Goal: Task Accomplishment & Management: Manage account settings

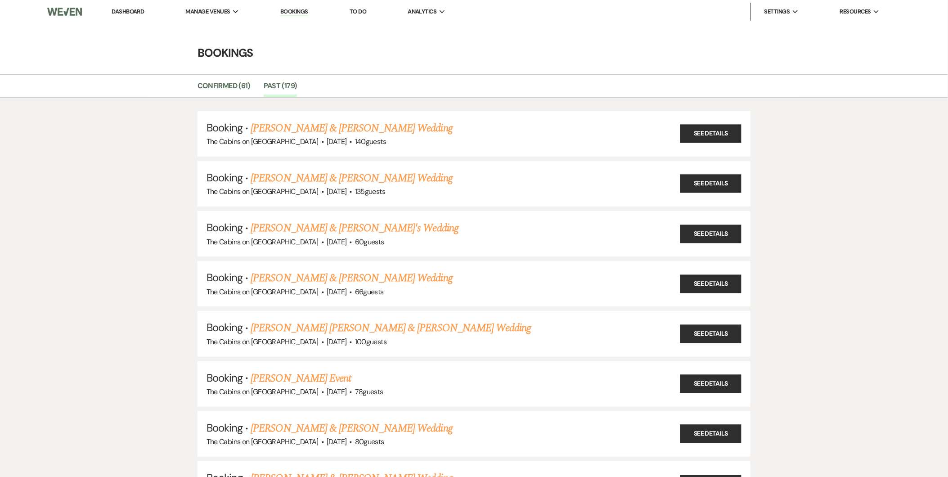
click at [136, 11] on link "Dashboard" at bounding box center [128, 12] width 32 height 8
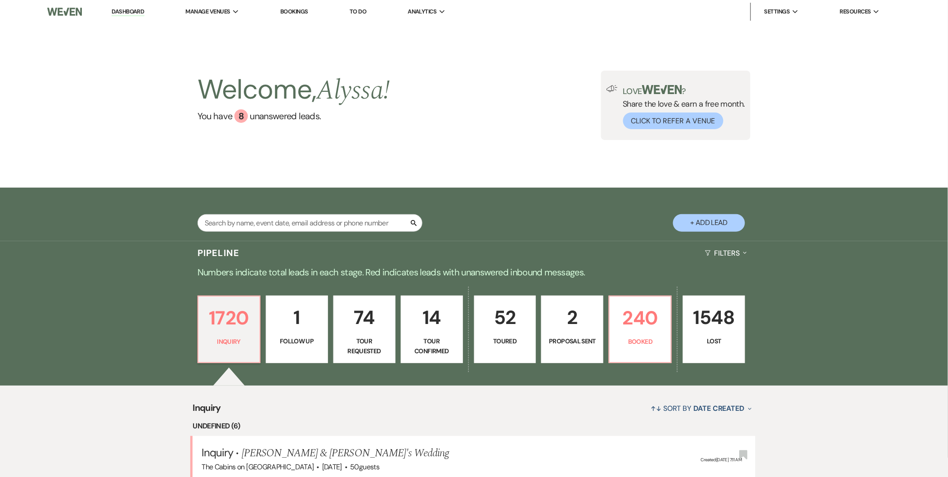
click at [504, 322] on p "52" at bounding box center [505, 317] width 50 height 30
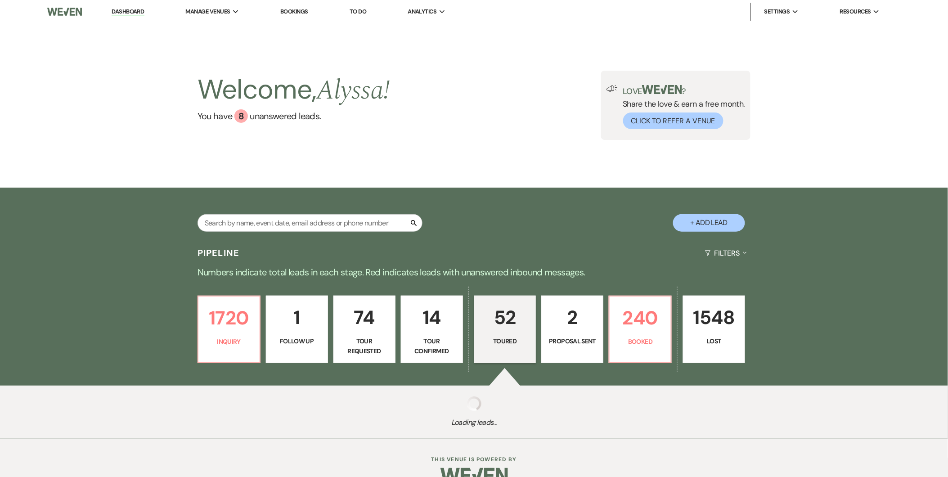
select select "5"
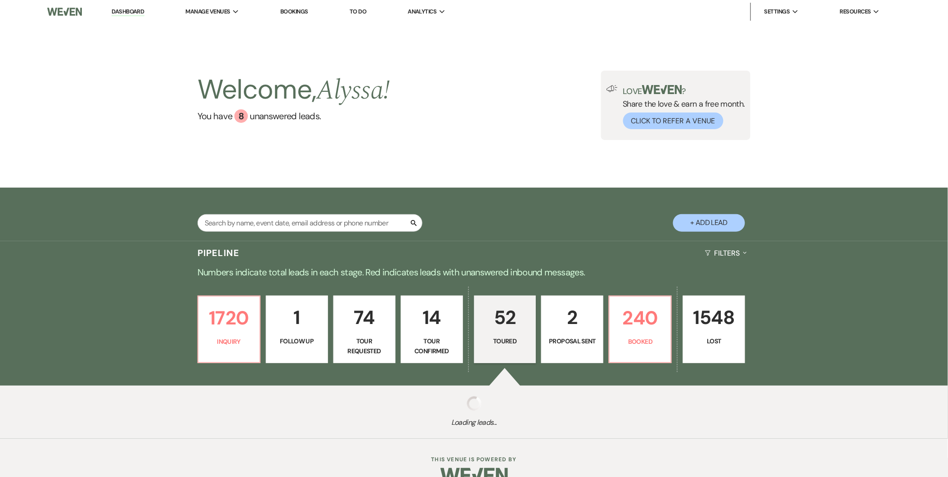
select select "5"
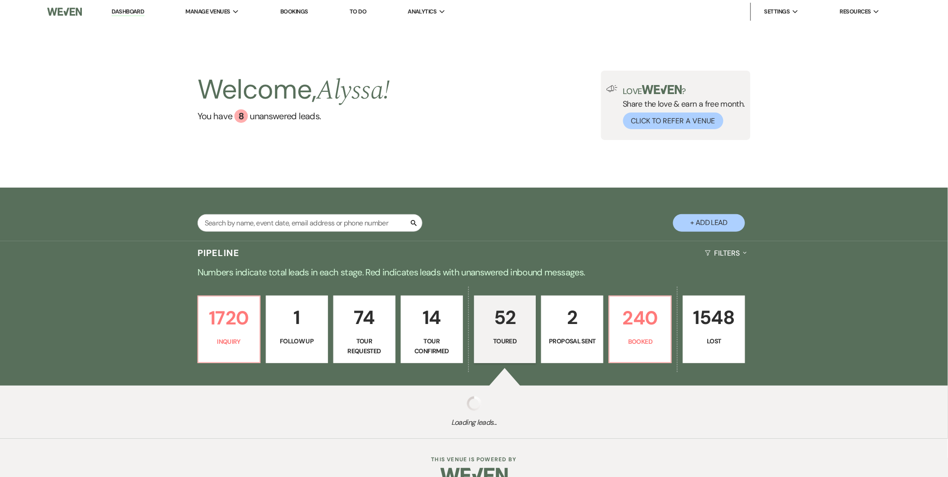
select select "5"
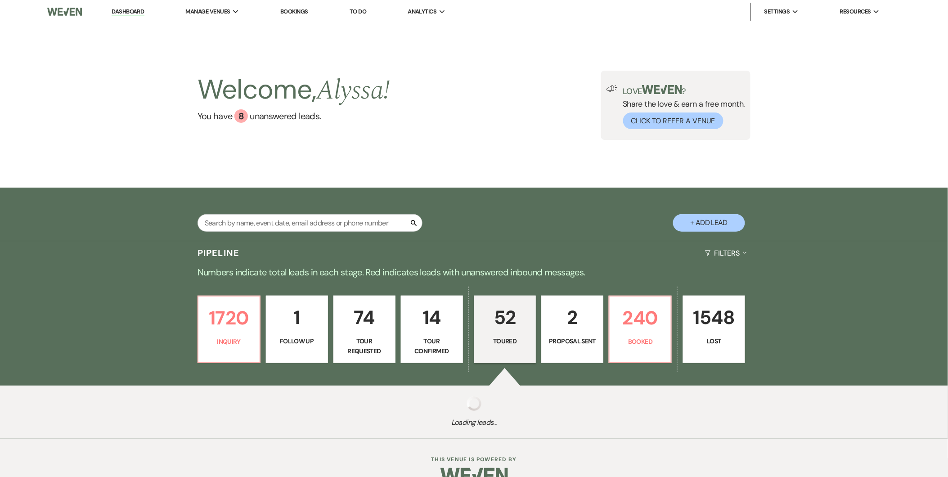
select select "5"
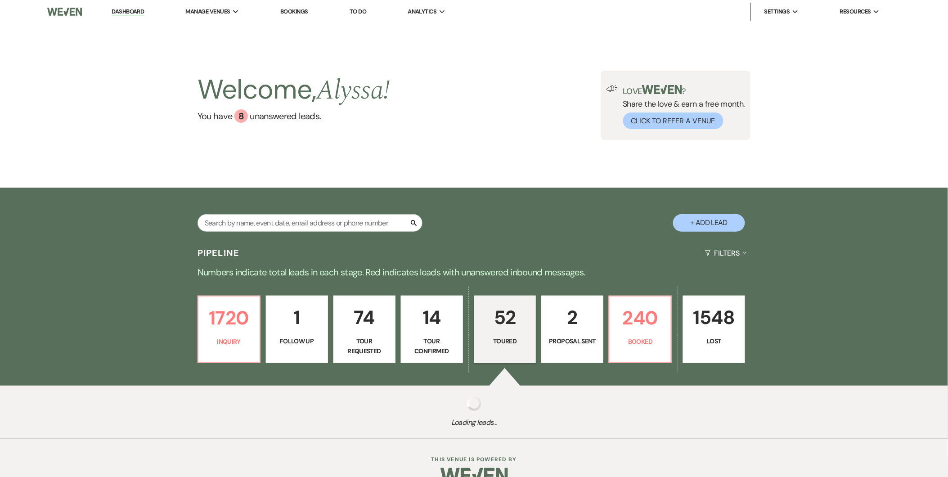
select select "5"
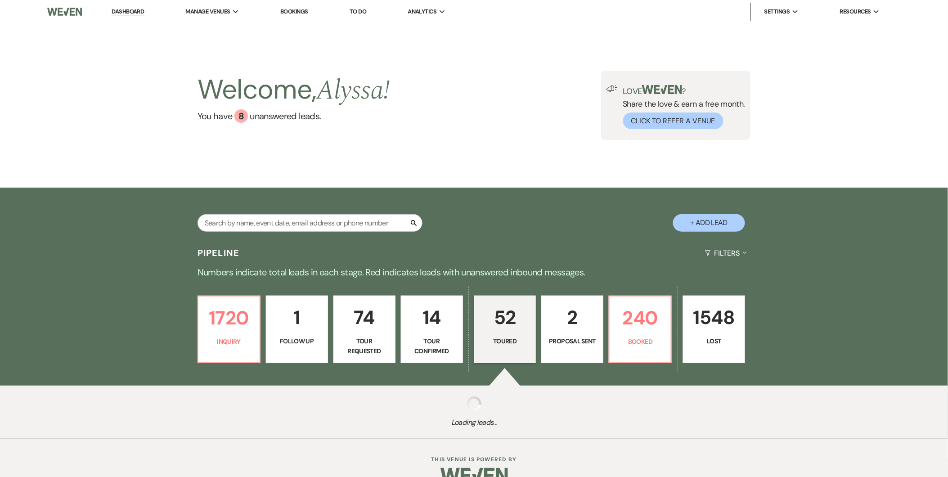
select select "5"
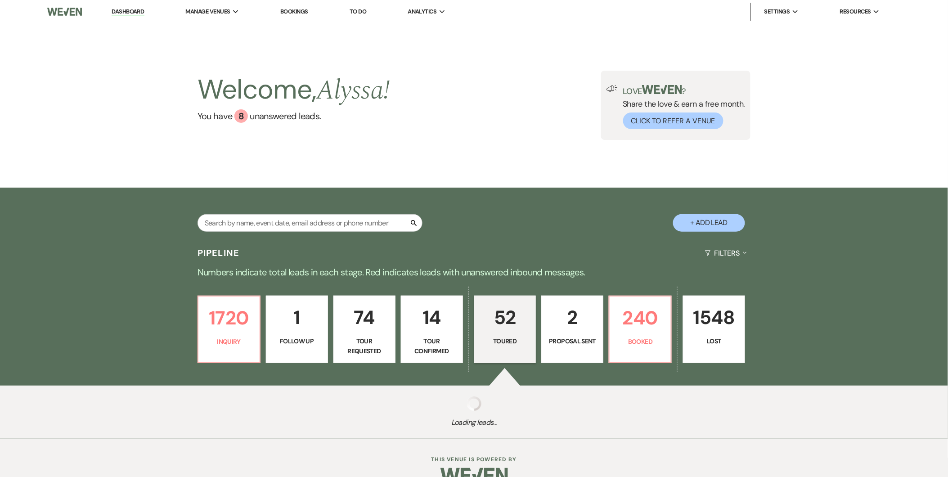
select select "5"
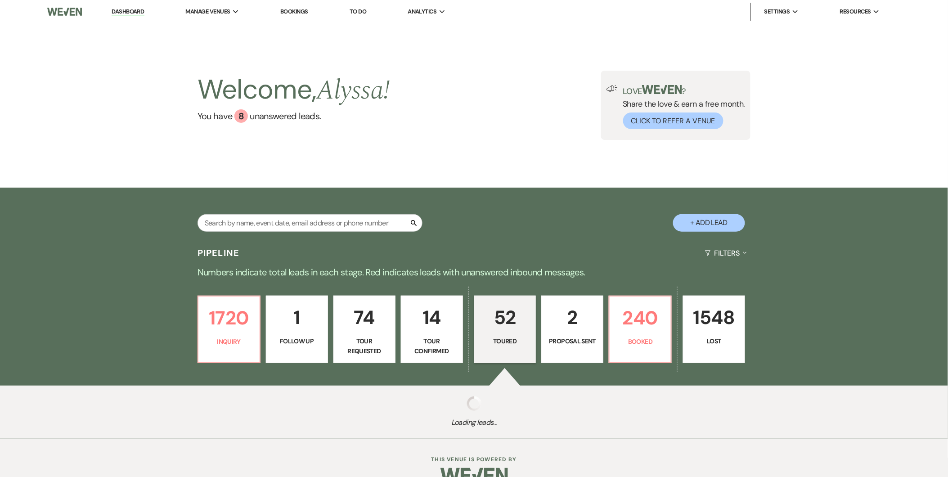
select select "5"
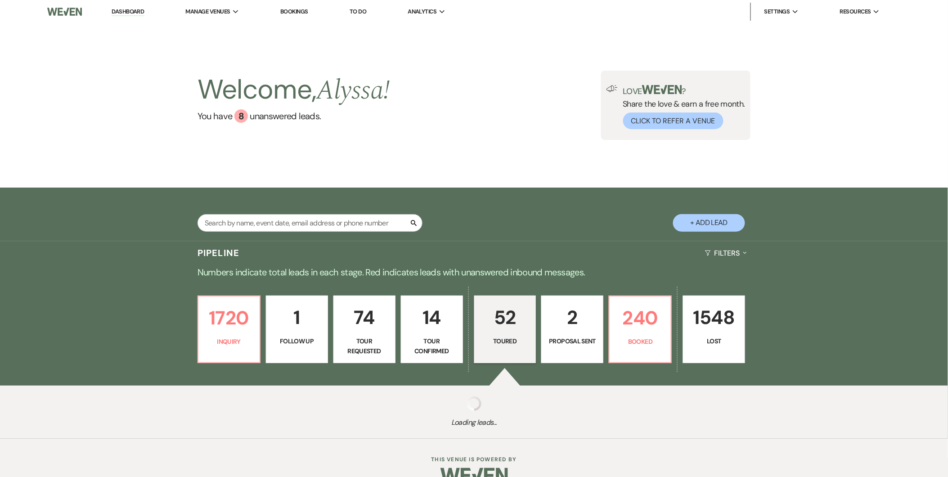
select select "5"
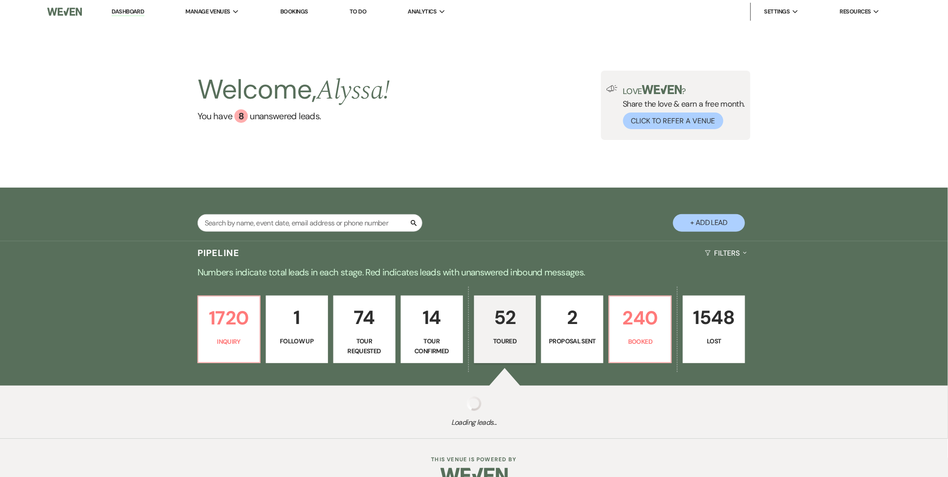
select select "5"
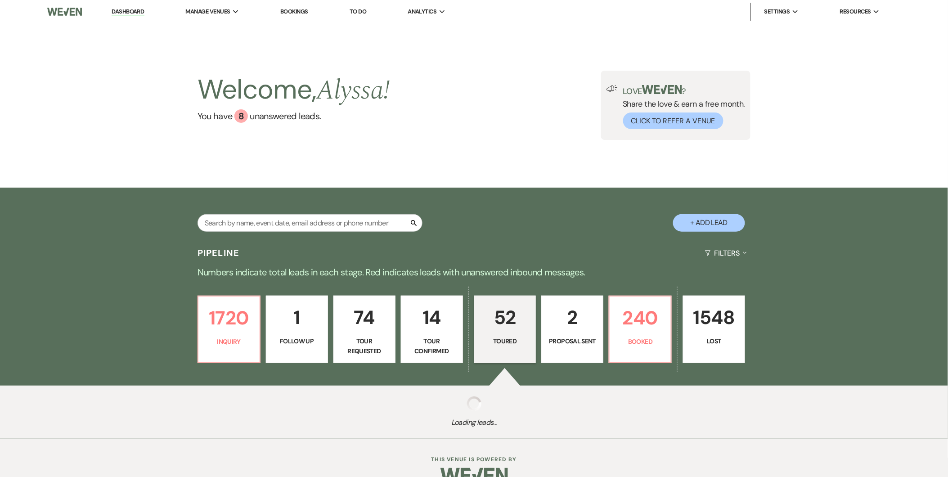
select select "5"
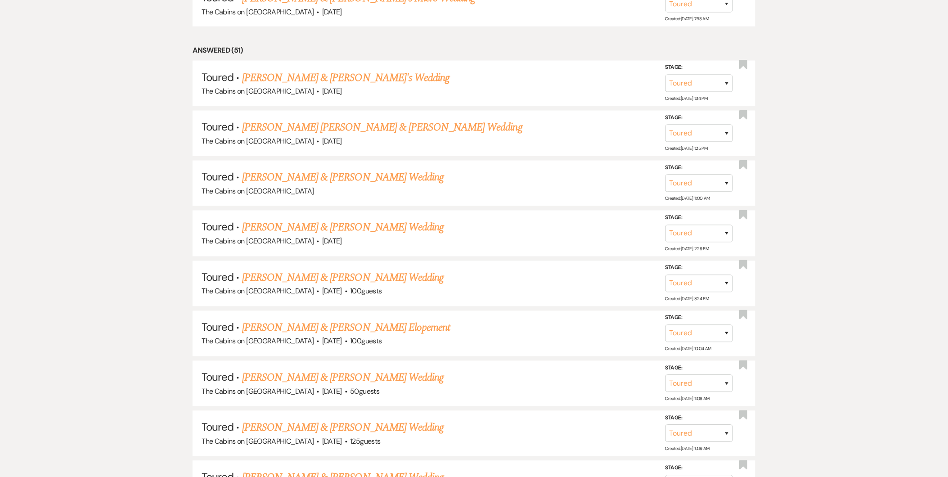
scroll to position [495, 0]
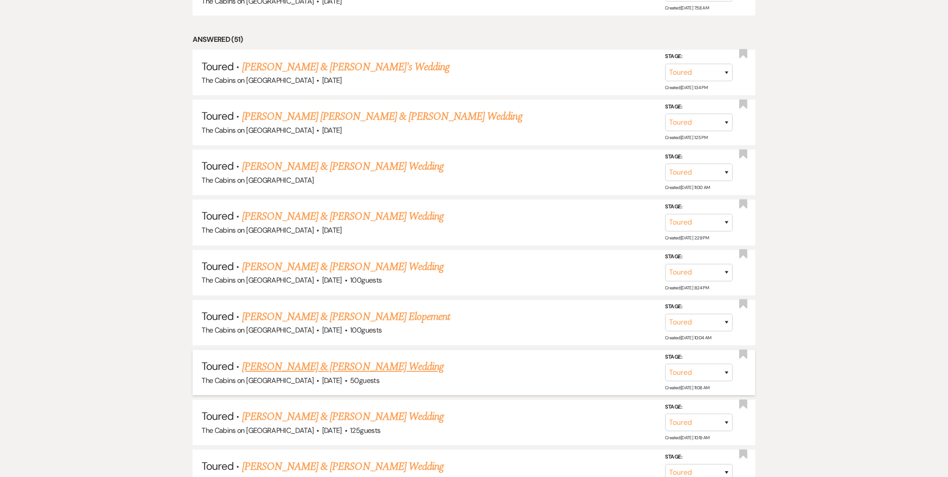
click at [367, 367] on link "[PERSON_NAME] & [PERSON_NAME] Wedding" at bounding box center [342, 367] width 201 height 16
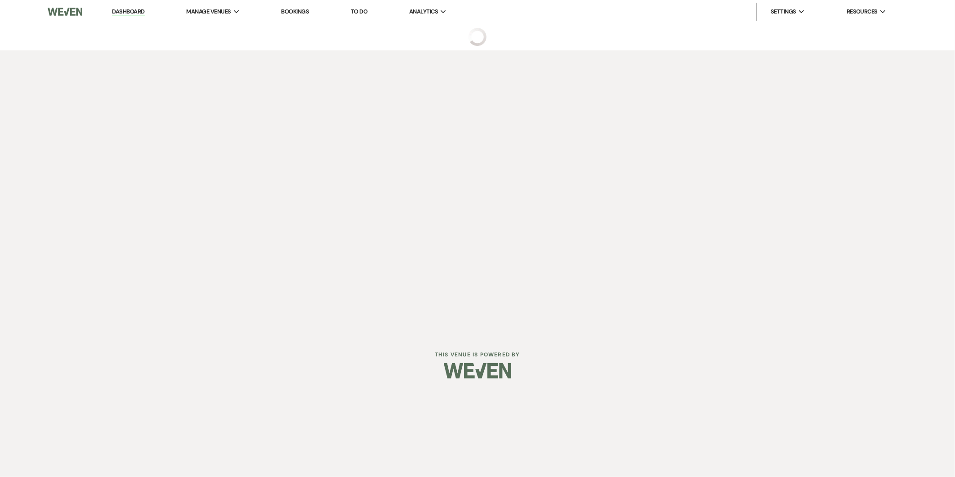
select select "5"
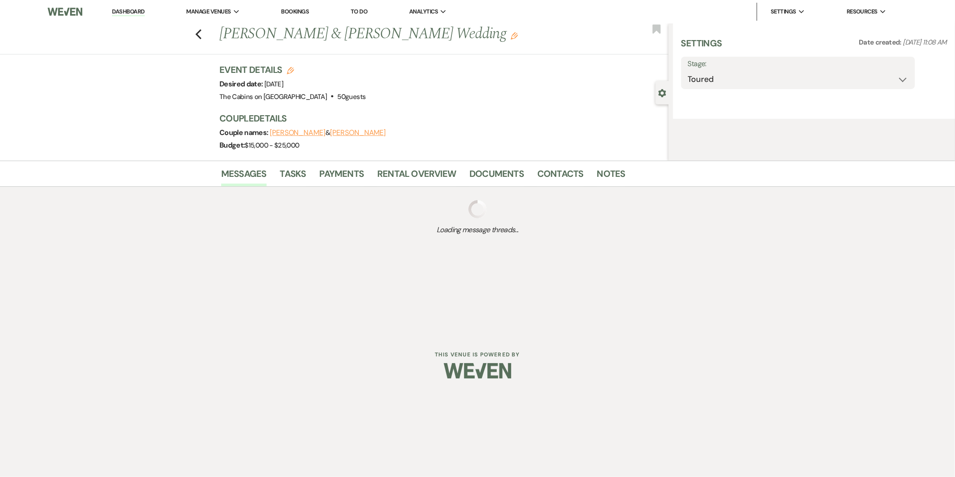
select select "5"
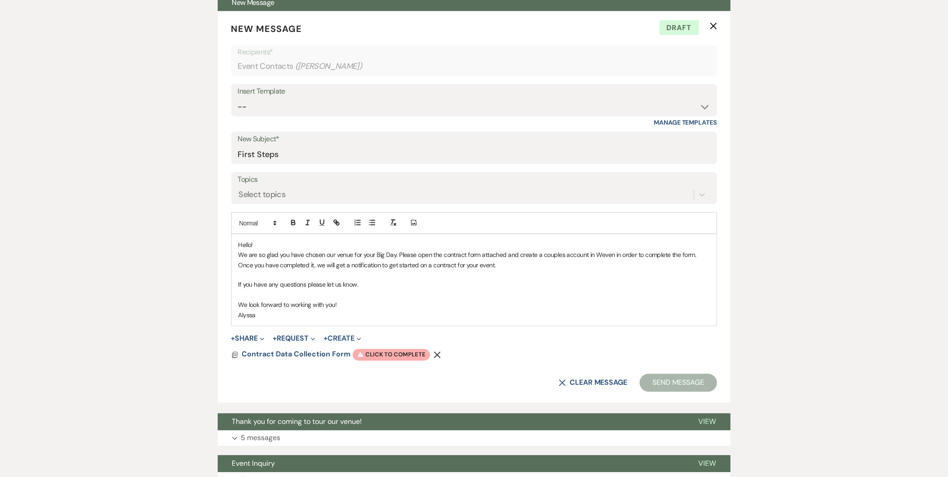
scroll to position [342, 0]
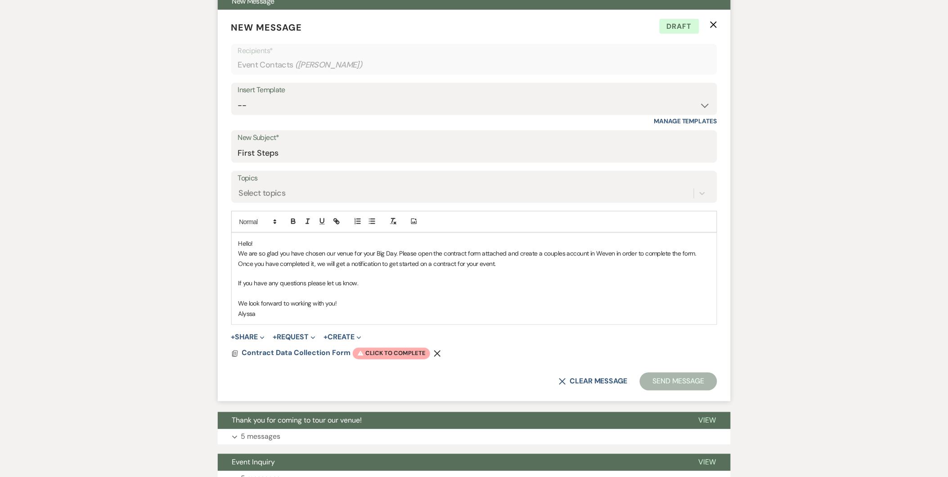
click at [385, 162] on div "New Subject* First Steps" at bounding box center [474, 146] width 486 height 32
click at [385, 153] on input "First Steps" at bounding box center [474, 153] width 472 height 18
type input "We can't wait to host you!"
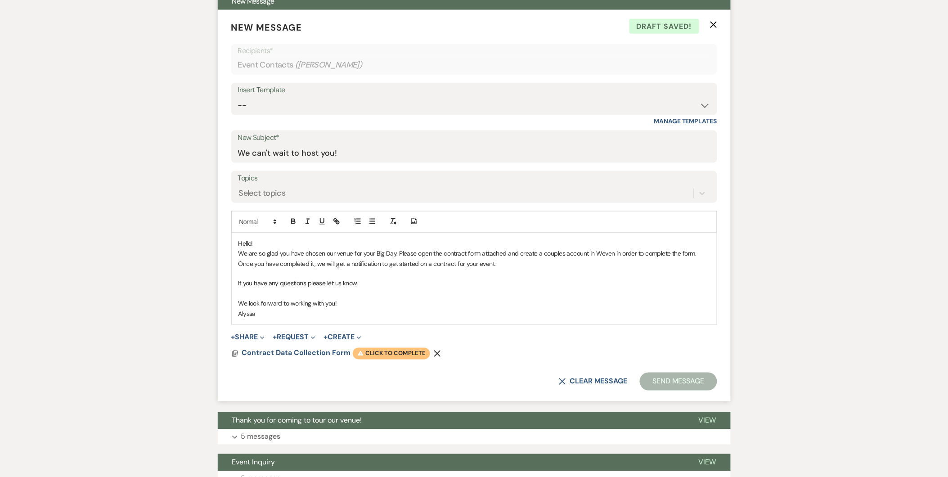
click at [388, 352] on span "Warning Click to complete" at bounding box center [391, 354] width 77 height 12
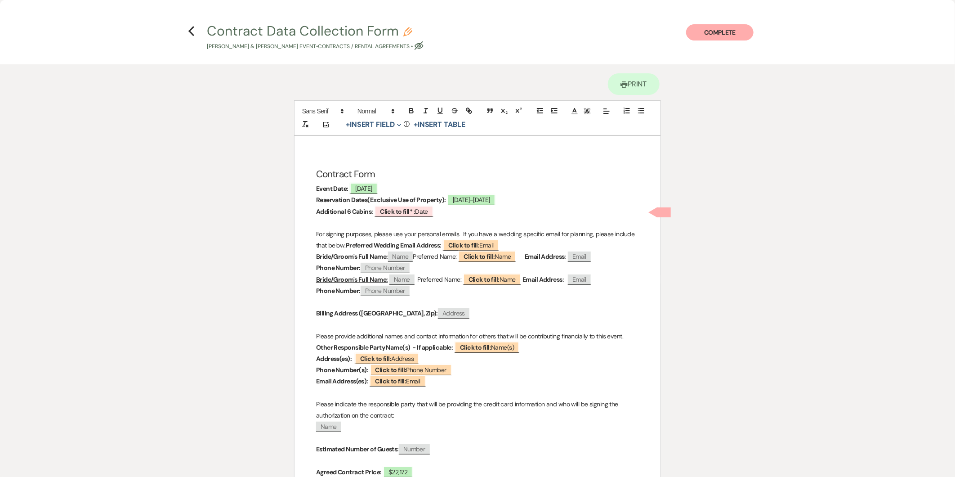
click at [460, 219] on p at bounding box center [477, 222] width 323 height 11
drag, startPoint x: 454, startPoint y: 214, endPoint x: 306, endPoint y: 207, distance: 148.6
click at [306, 207] on div "Contract Form Event Date: ﻿ [DATE] ﻿ Reservation Dates(Exclusive Use of Propert…" at bounding box center [478, 430] width 366 height 589
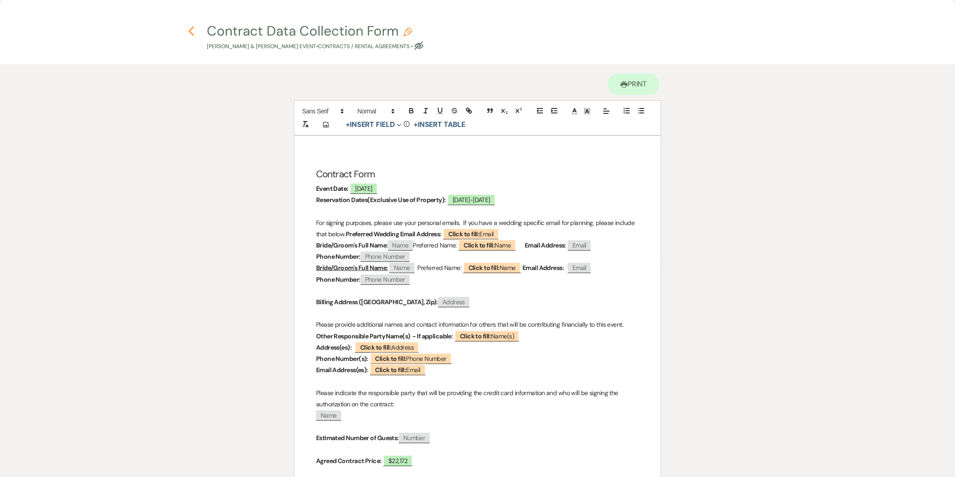
click at [192, 31] on icon "Previous" at bounding box center [191, 31] width 7 height 11
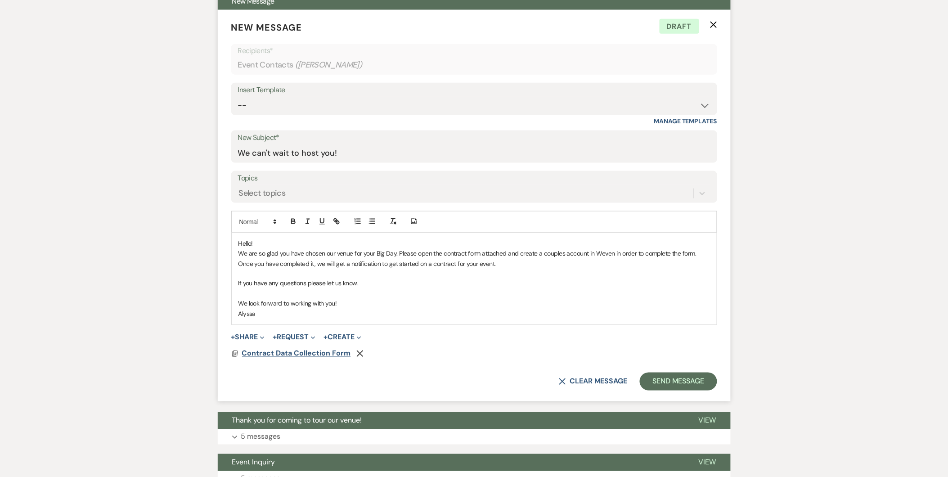
click at [304, 356] on span "Contract Data Collection Form" at bounding box center [296, 353] width 109 height 9
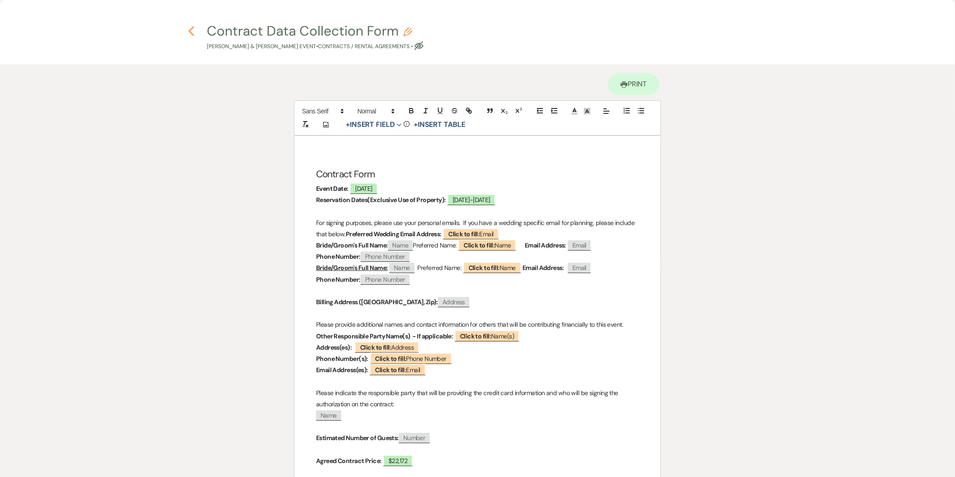
click at [190, 33] on icon "Previous" at bounding box center [191, 31] width 7 height 11
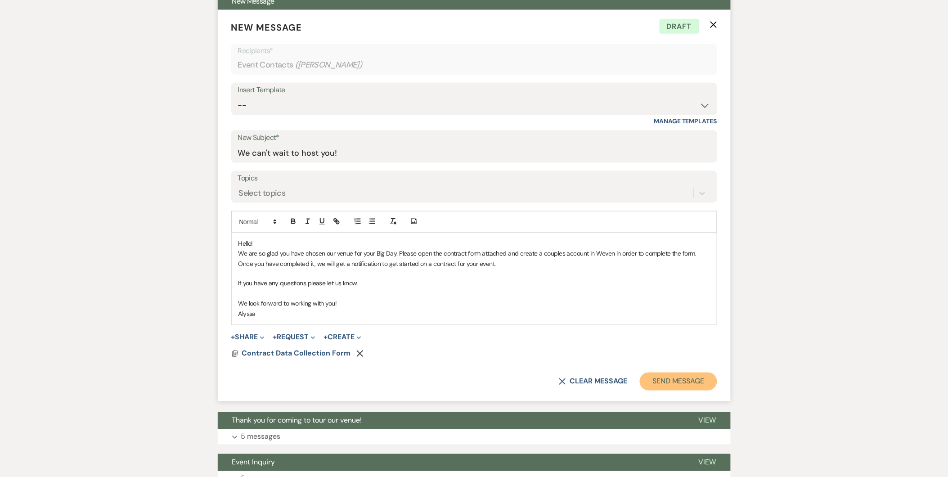
click at [685, 380] on button "Send Message" at bounding box center [678, 381] width 77 height 18
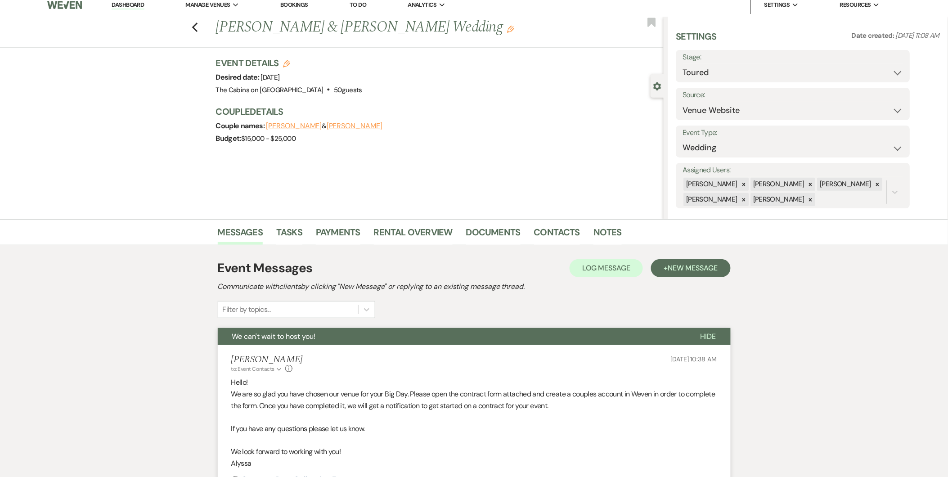
click at [194, 29] on div "Previous [PERSON_NAME] & [PERSON_NAME] Wedding Edit Bookmark" at bounding box center [330, 32] width 668 height 31
click at [195, 29] on icon "Previous" at bounding box center [195, 27] width 7 height 11
select select "5"
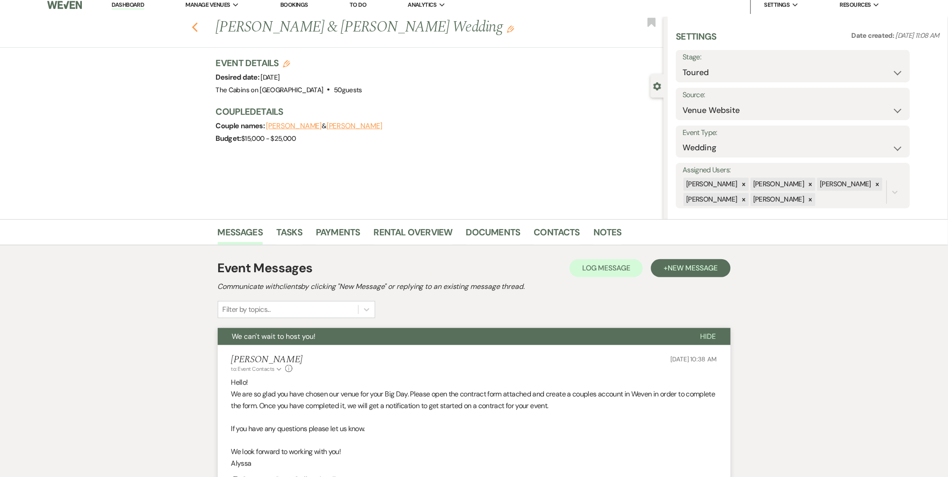
select select "5"
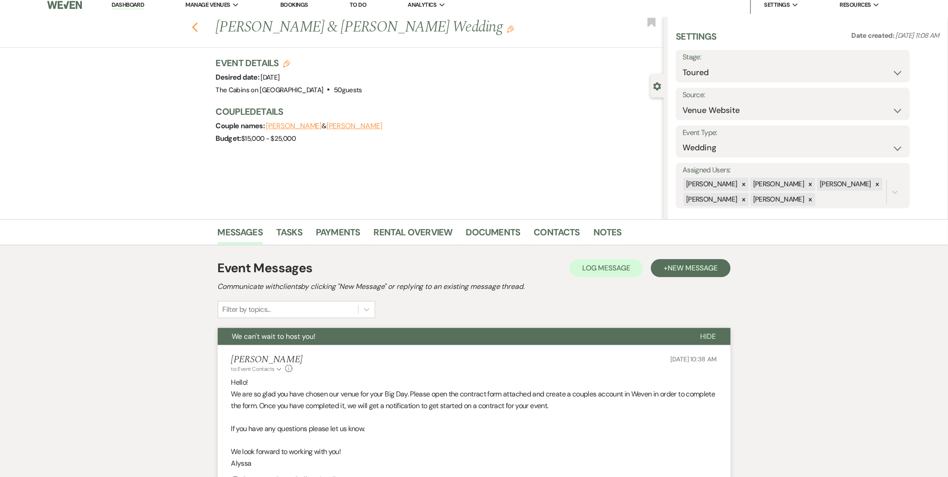
select select "5"
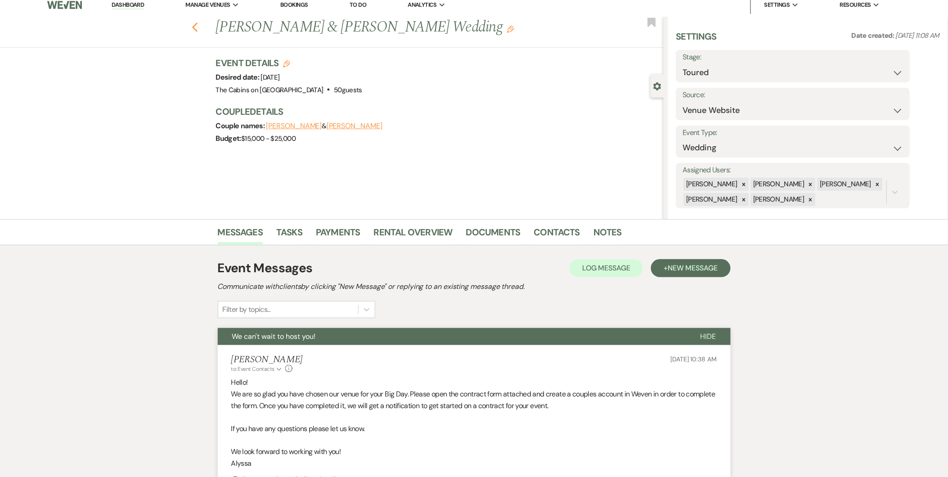
select select "5"
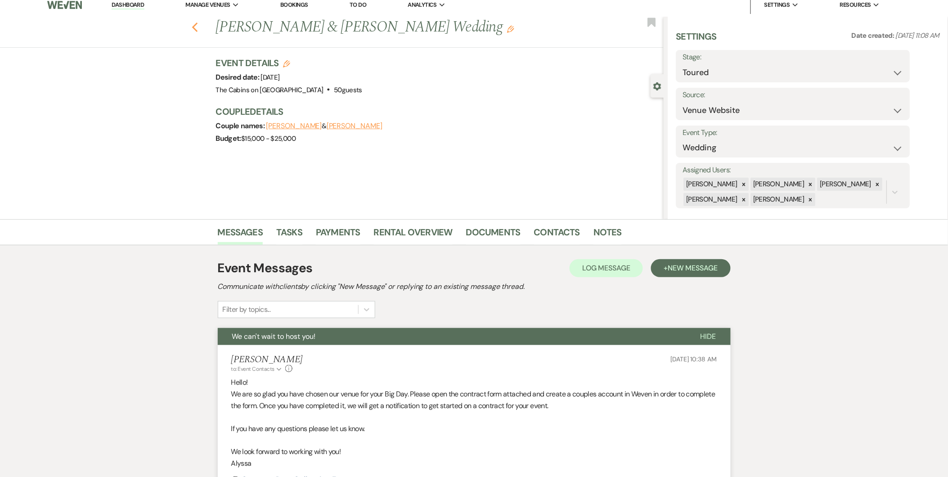
select select "5"
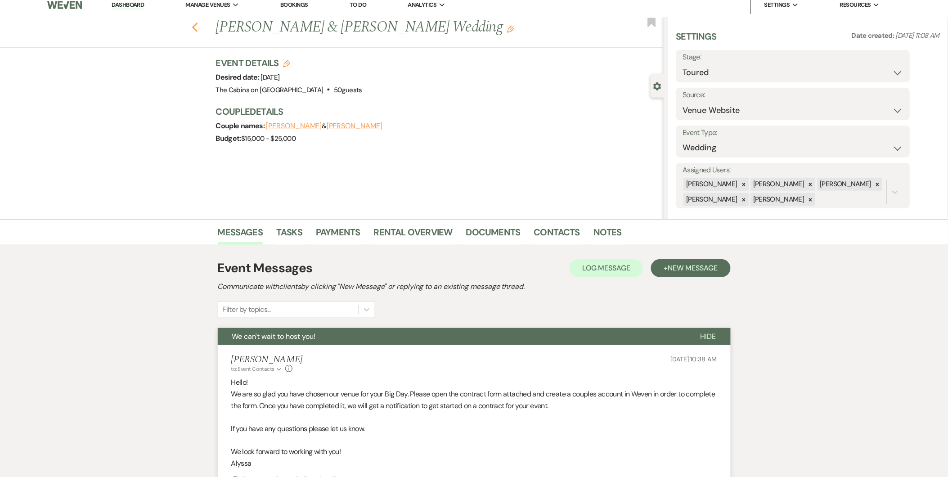
select select "5"
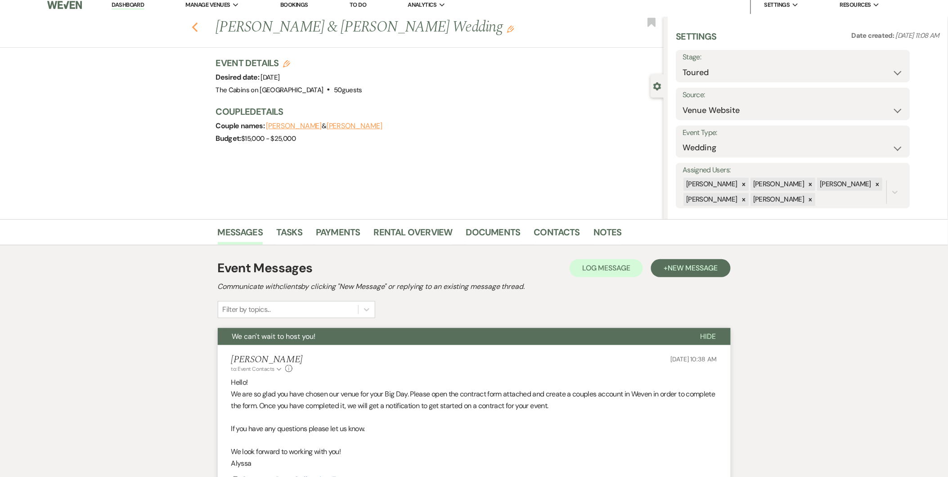
select select "5"
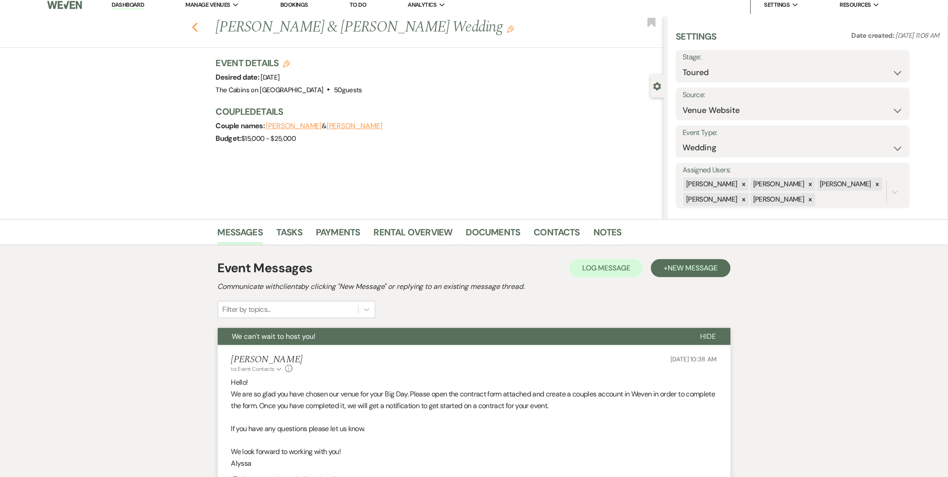
select select "5"
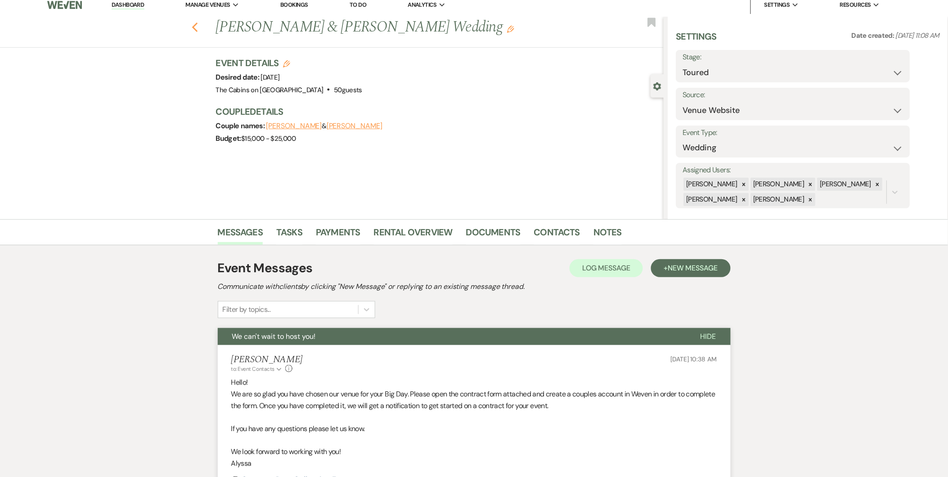
select select "5"
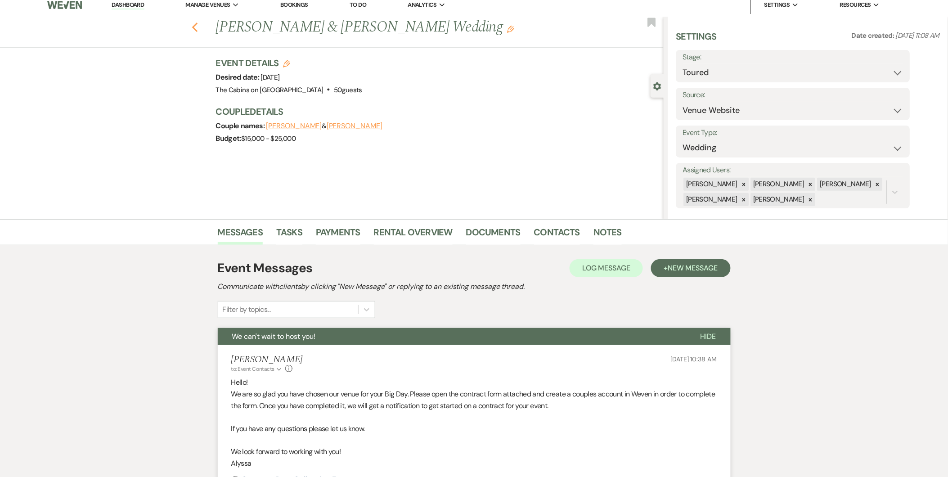
select select "5"
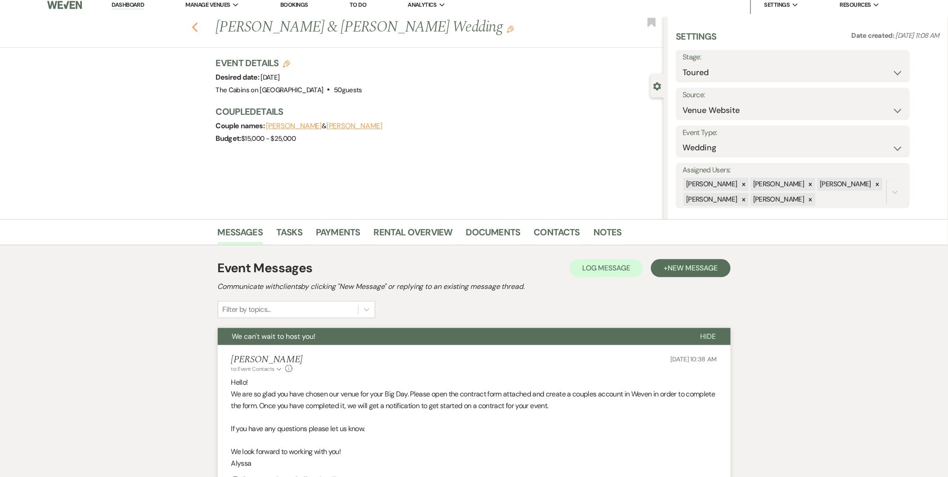
select select "5"
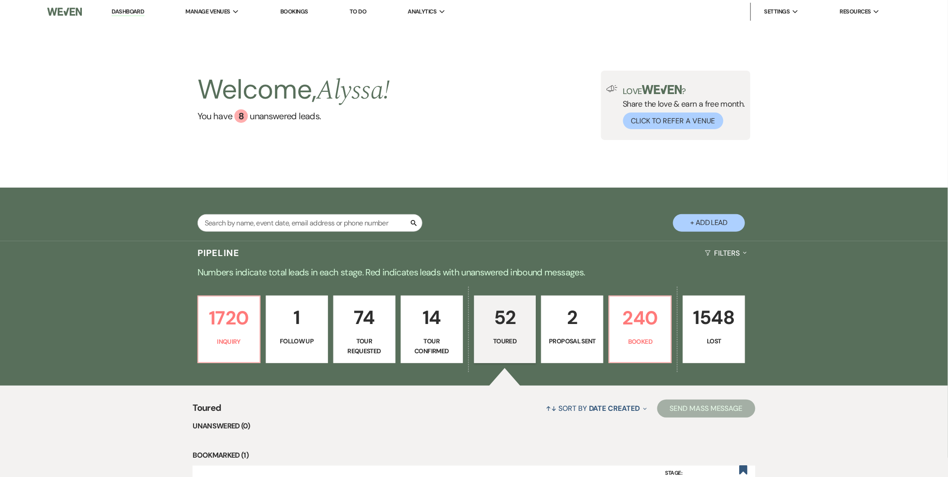
click at [567, 340] on p "Proposal Sent" at bounding box center [572, 341] width 50 height 10
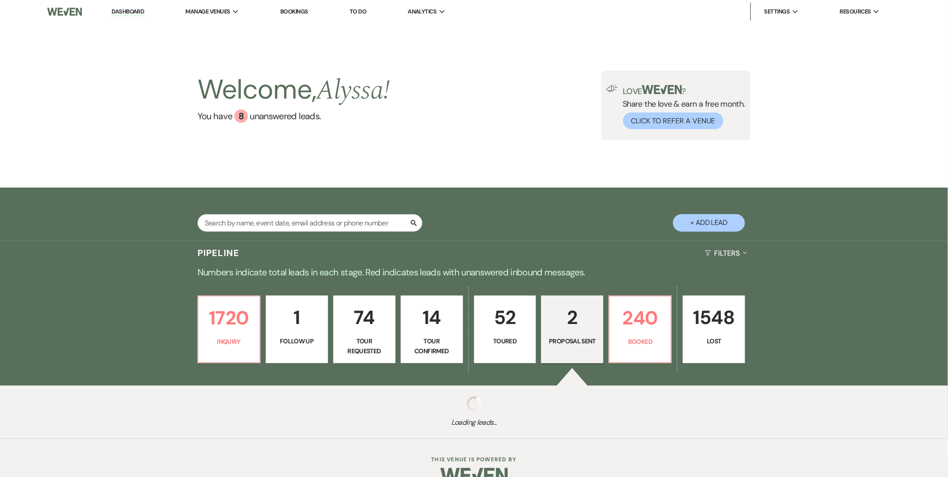
select select "6"
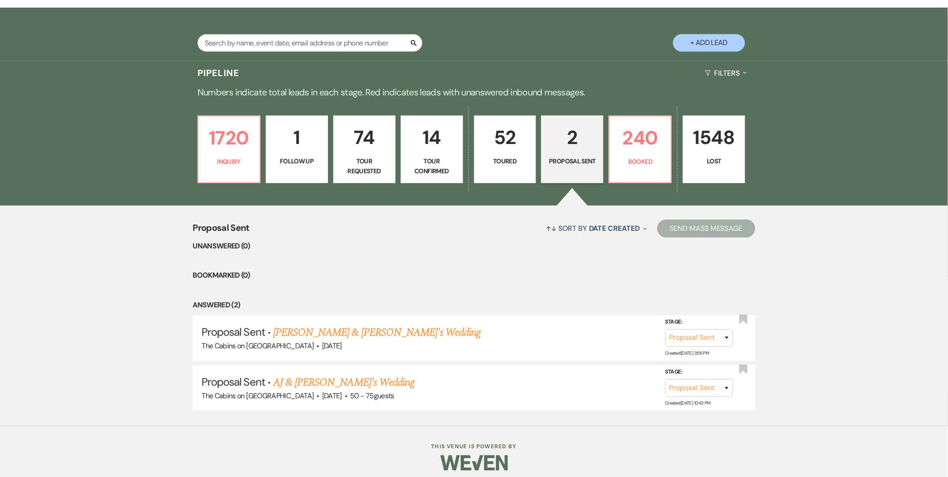
scroll to position [186, 0]
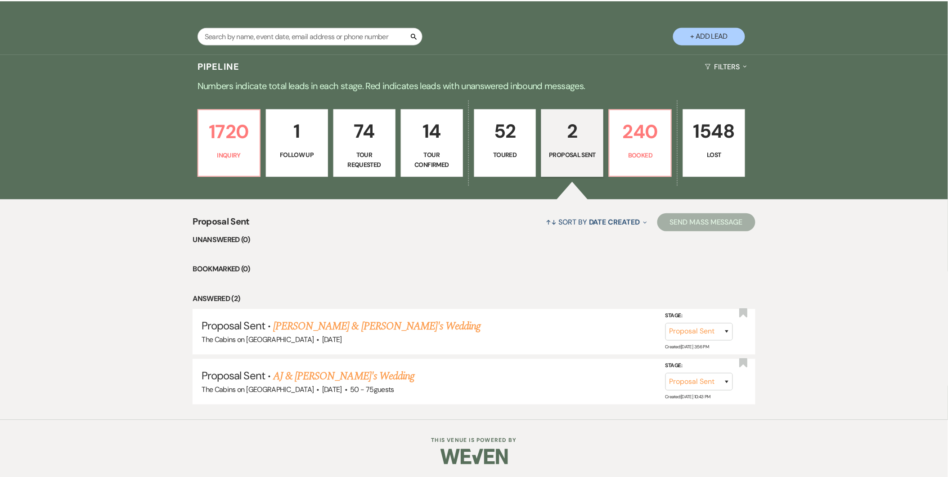
click at [506, 137] on p "52" at bounding box center [505, 131] width 50 height 30
select select "5"
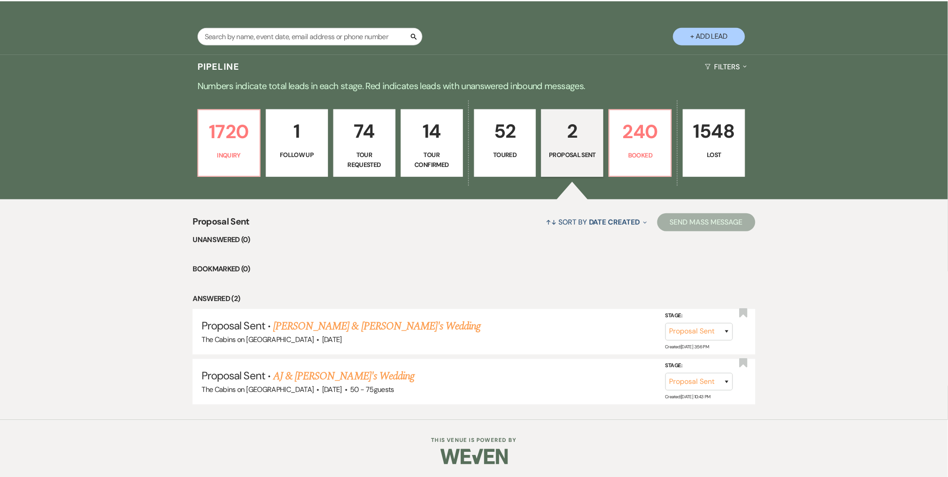
select select "5"
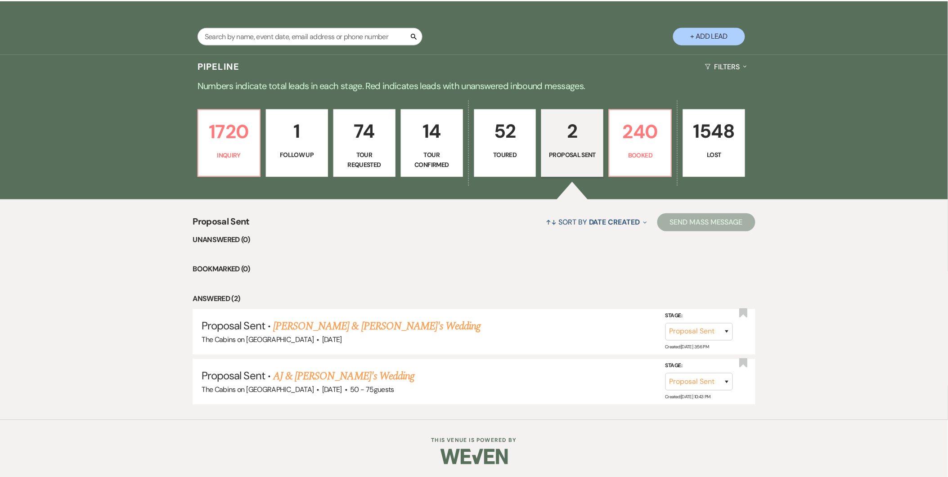
select select "5"
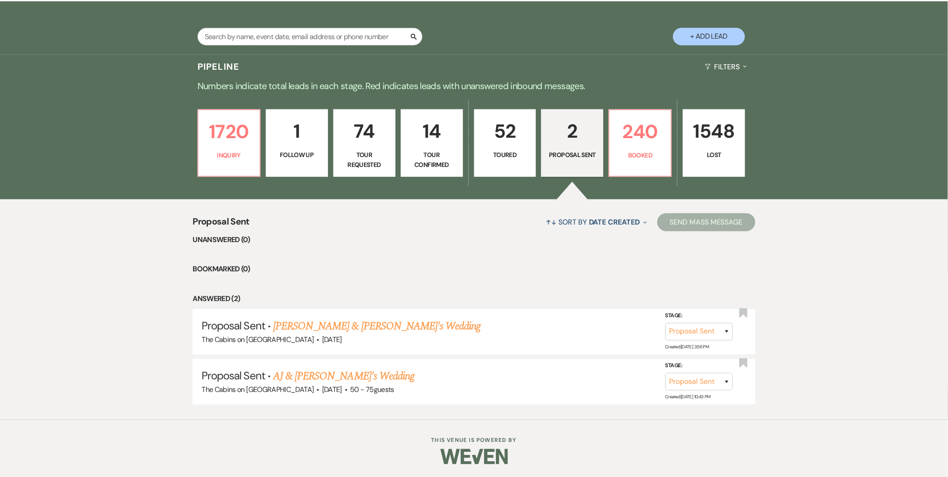
select select "5"
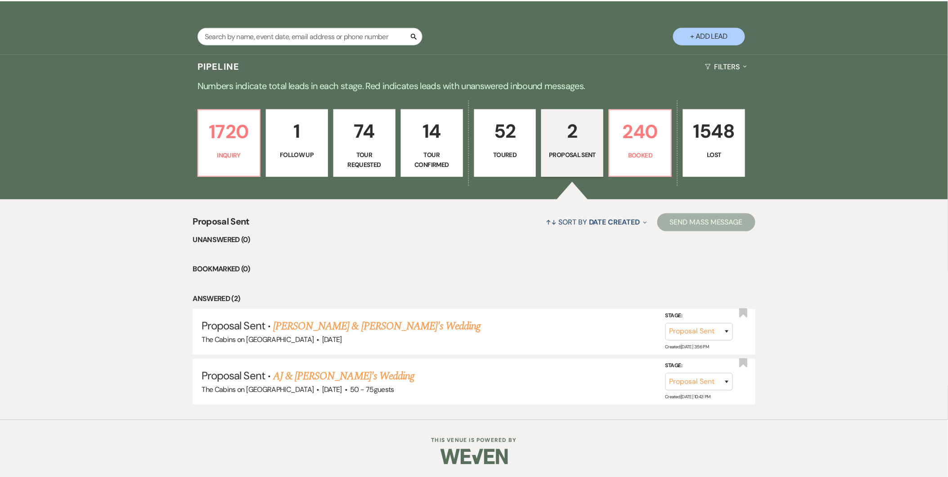
select select "5"
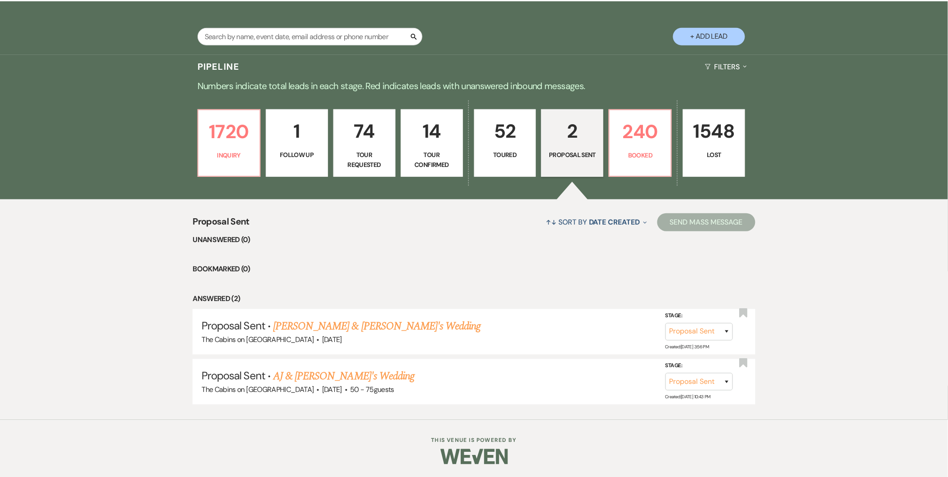
select select "5"
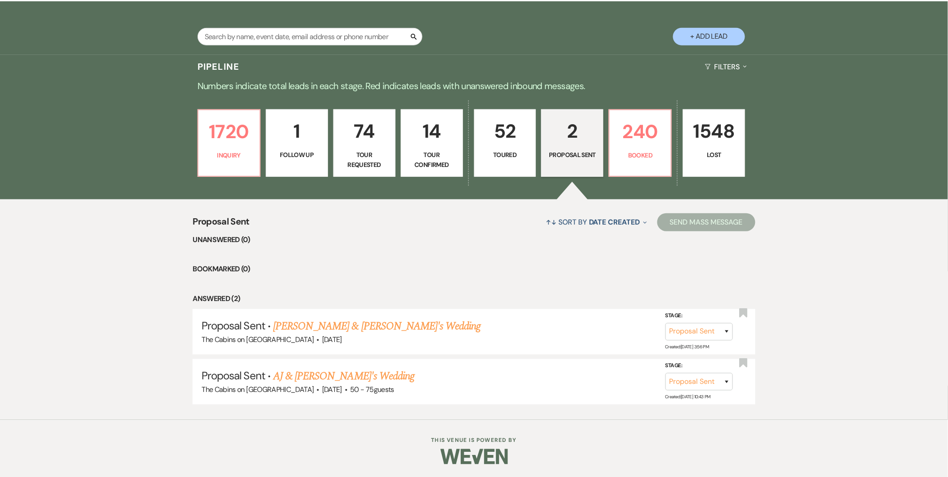
select select "5"
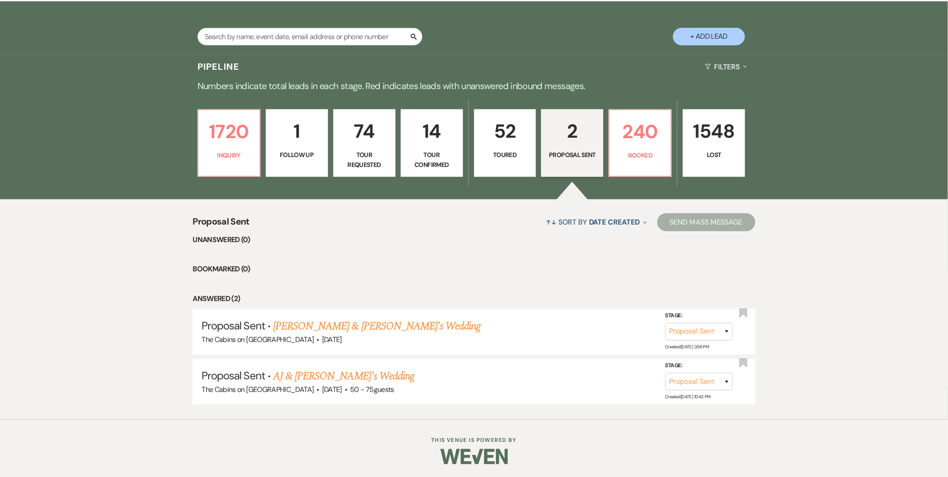
select select "5"
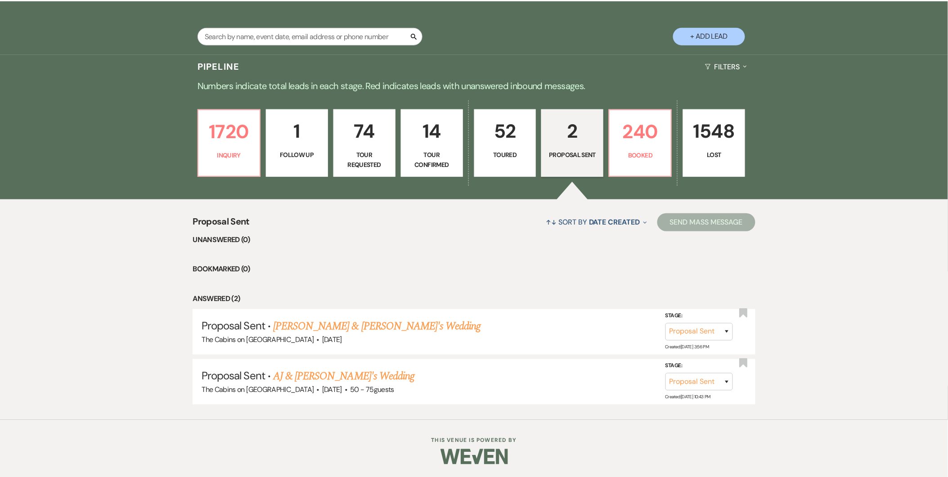
select select "5"
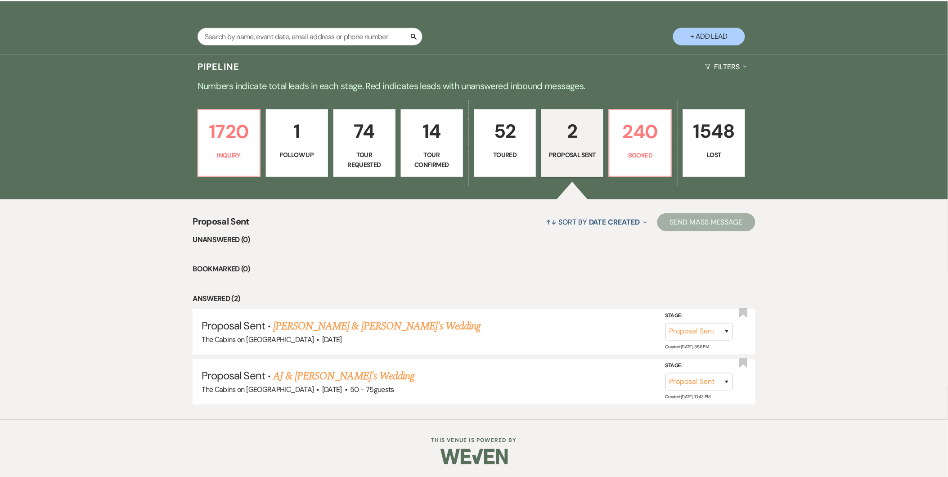
select select "5"
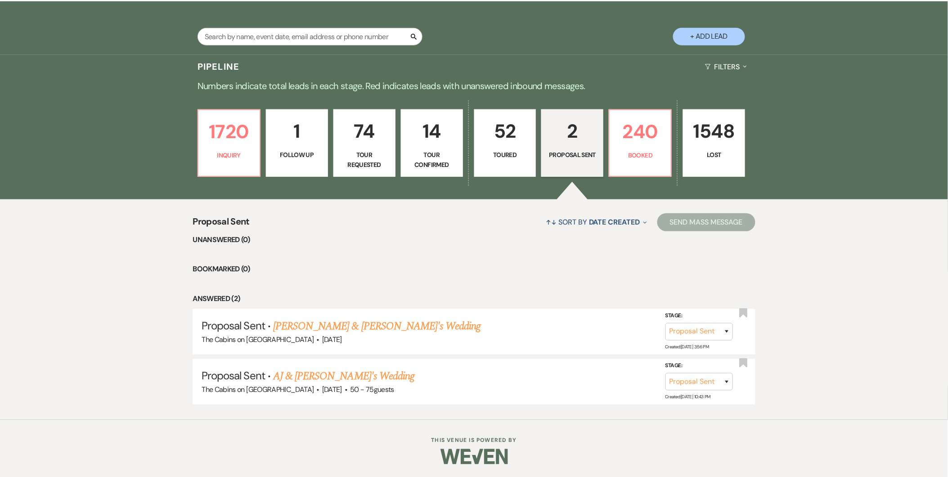
select select "5"
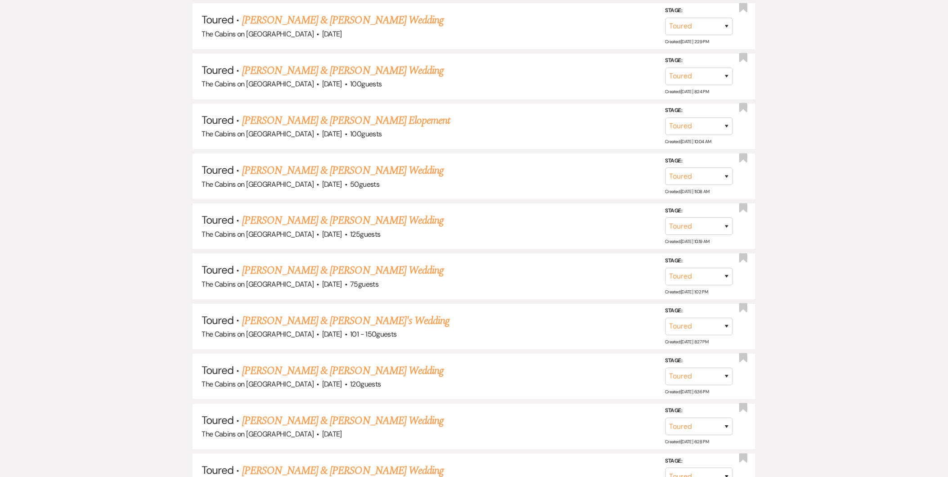
scroll to position [689, 0]
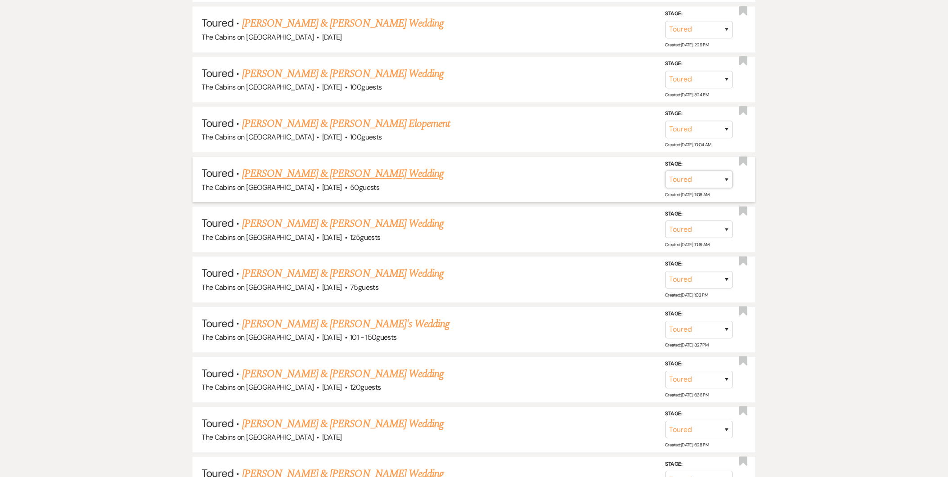
click at [692, 176] on select "Inquiry Follow Up Tour Requested Tour Confirmed Toured Proposal Sent Booked Lost" at bounding box center [698, 179] width 67 height 18
select select "6"
click at [665, 170] on select "Inquiry Follow Up Tour Requested Tour Confirmed Toured Proposal Sent Booked Lost" at bounding box center [698, 179] width 67 height 18
click at [722, 175] on button "Save" at bounding box center [714, 179] width 45 height 18
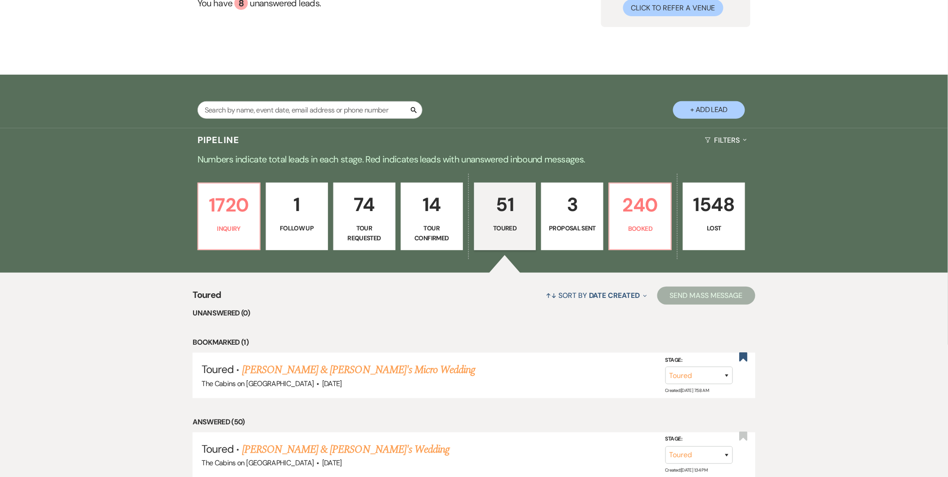
scroll to position [102, 0]
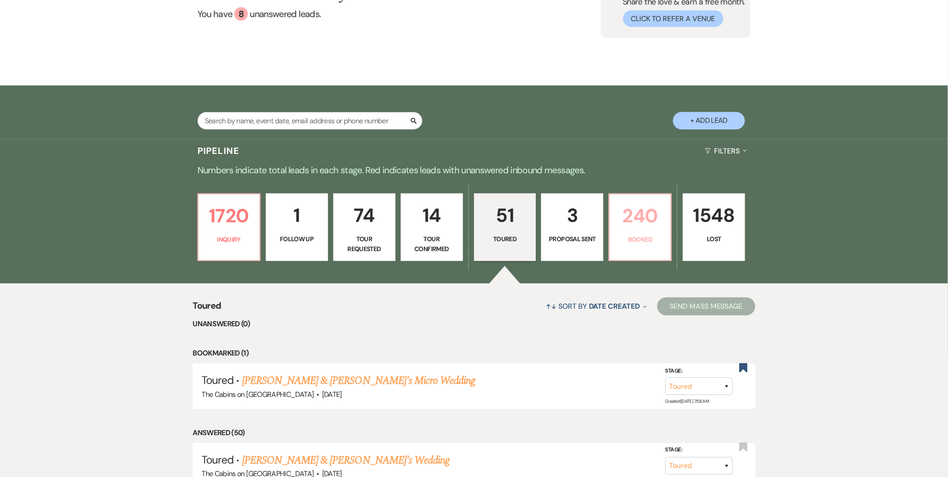
click at [640, 245] on link "240 Booked" at bounding box center [640, 226] width 63 height 67
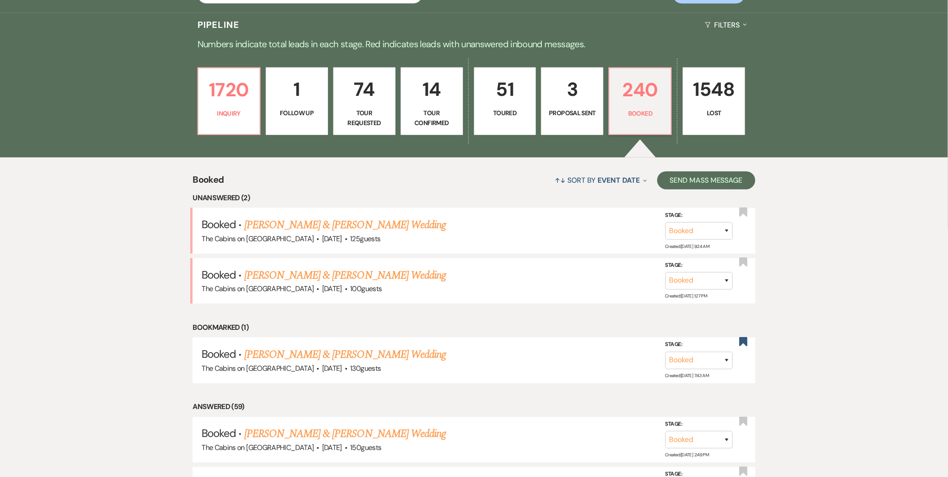
scroll to position [237, 0]
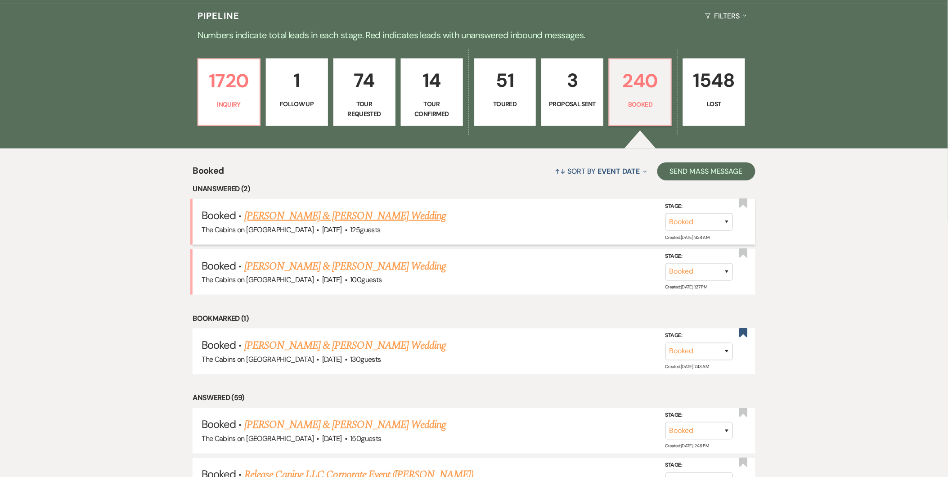
click at [388, 219] on link "[PERSON_NAME] & [PERSON_NAME] Wedding" at bounding box center [344, 216] width 201 height 16
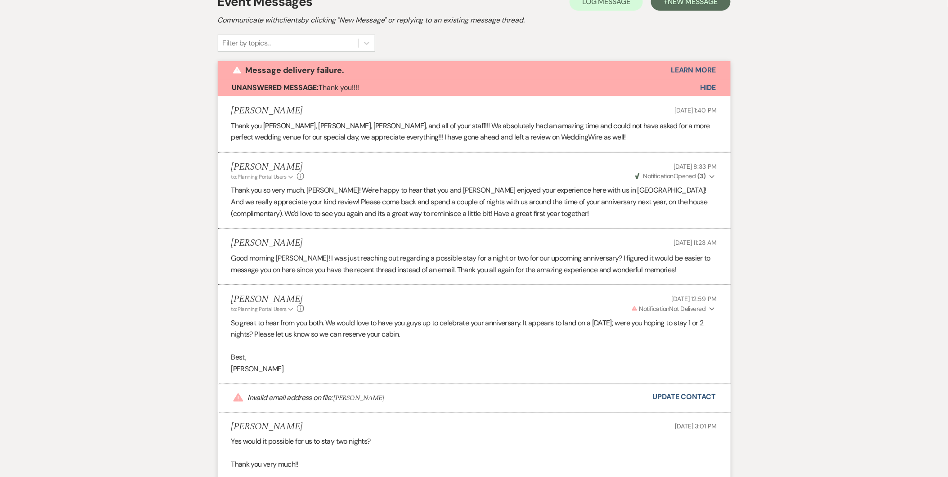
scroll to position [82, 0]
